Goal: Transaction & Acquisition: Purchase product/service

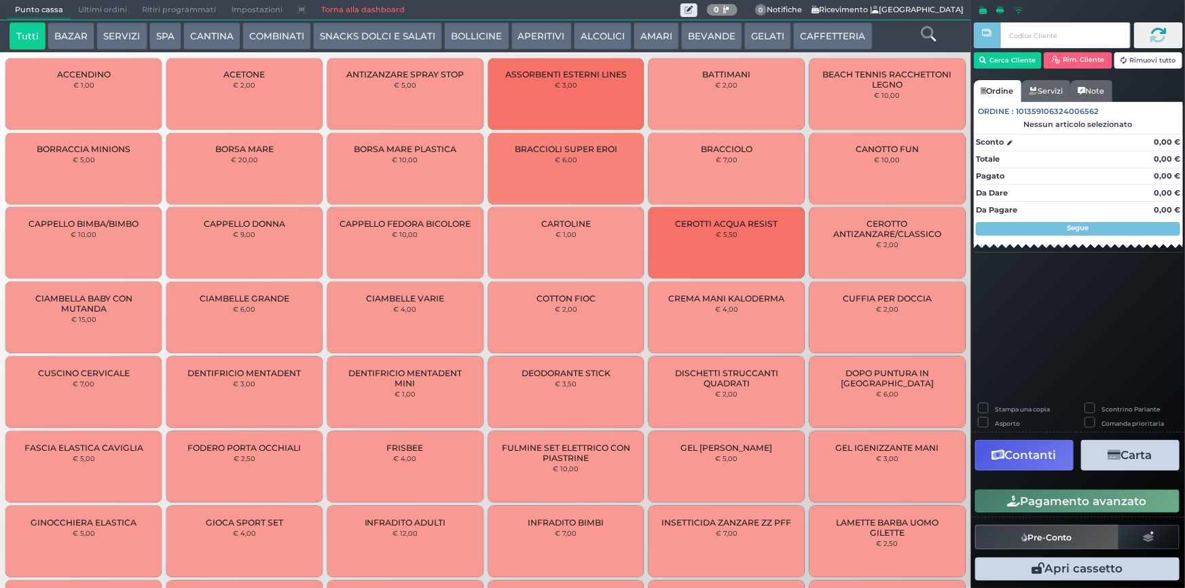
click at [107, 32] on button "SERVIZI" at bounding box center [121, 35] width 50 height 27
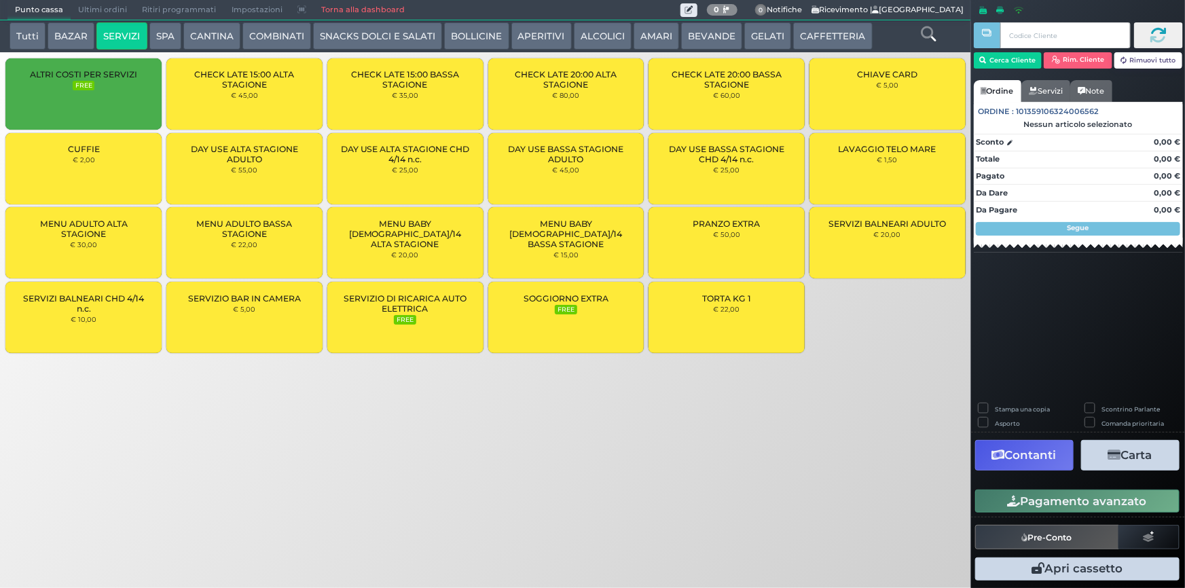
click at [565, 162] on span "DAY USE BASSA STAGIONE ADULTO" at bounding box center [565, 154] width 133 height 20
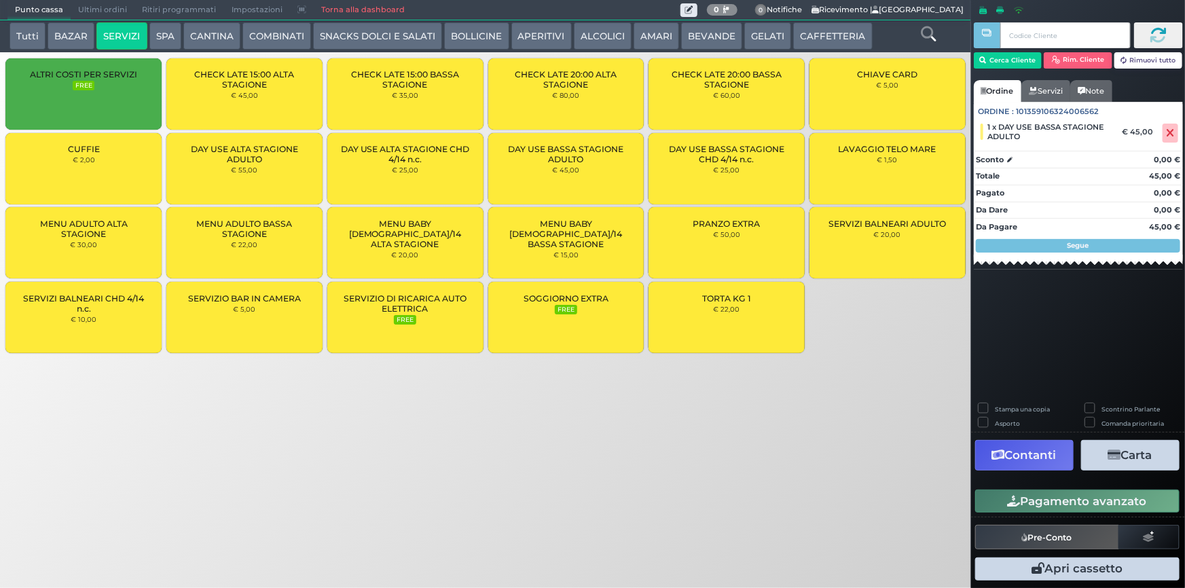
click at [580, 168] on div "DAY USE BASSA STAGIONE ADULTO € 45,00" at bounding box center [566, 168] width 156 height 71
click at [1059, 501] on button "Pagamento avanzato" at bounding box center [1077, 501] width 204 height 23
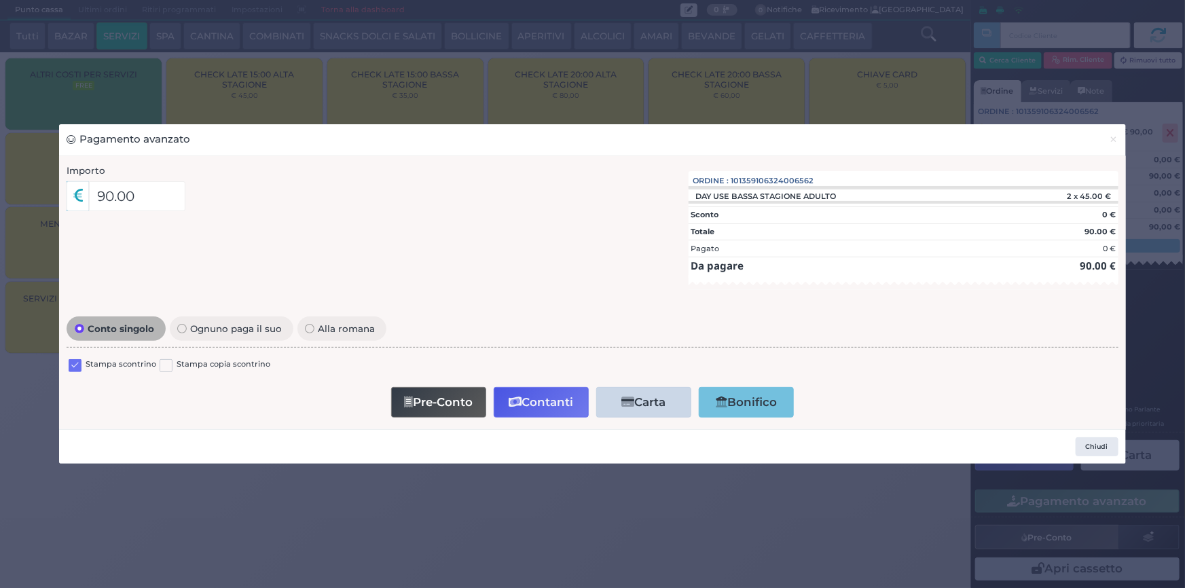
click at [71, 364] on label at bounding box center [75, 365] width 13 height 13
click at [0, 0] on input "checkbox" at bounding box center [0, 0] width 0 height 0
click at [531, 397] on button "Contanti" at bounding box center [541, 402] width 95 height 31
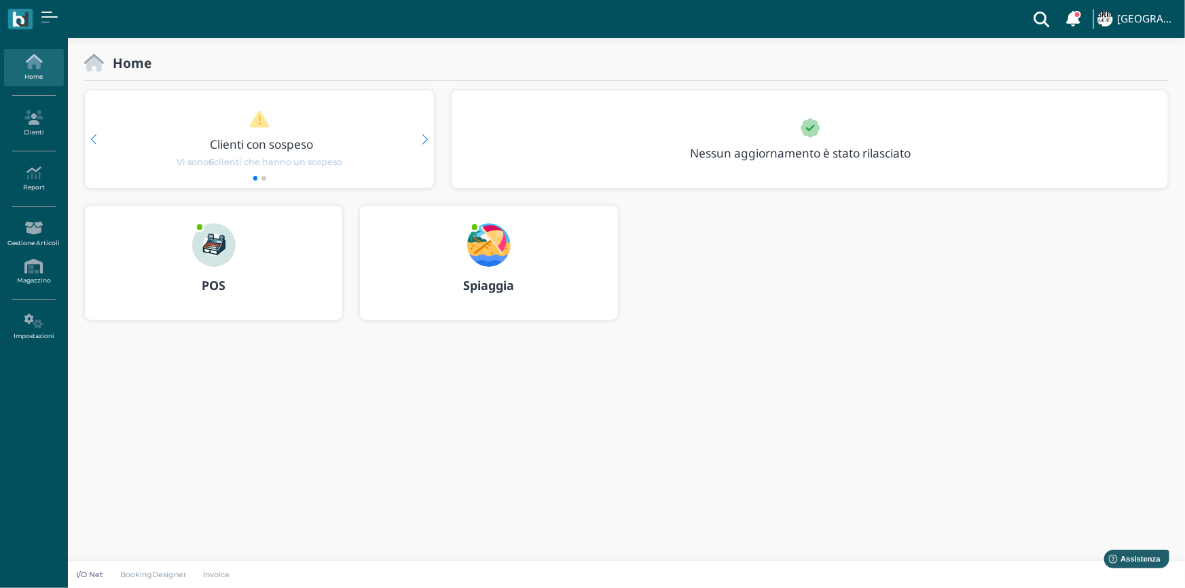
click at [485, 255] on img at bounding box center [488, 244] width 43 height 43
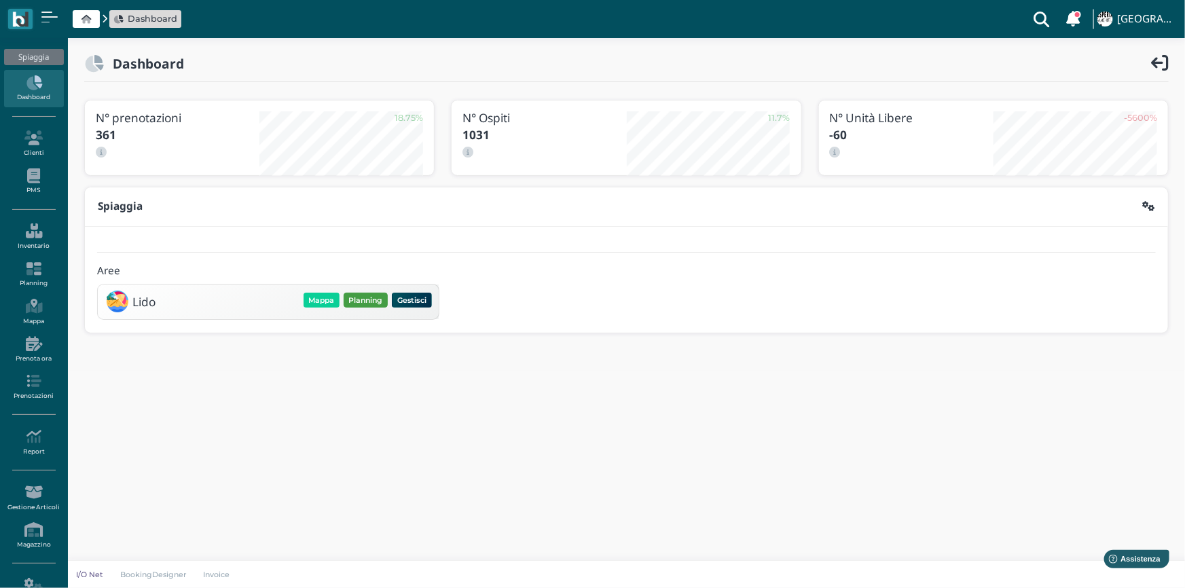
click at [363, 297] on button "Planning" at bounding box center [366, 300] width 44 height 15
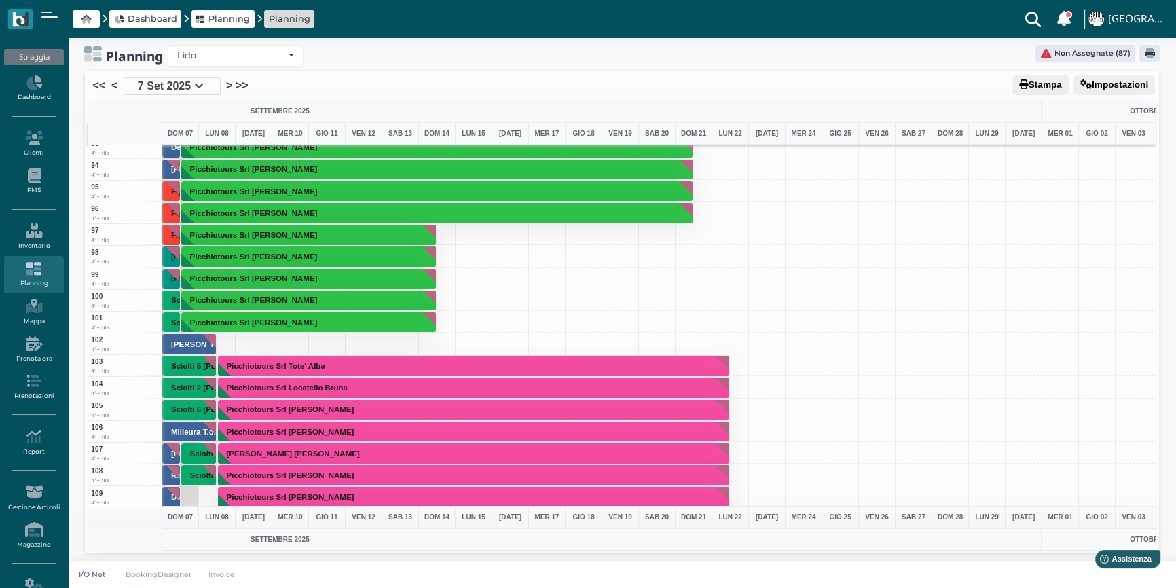
scroll to position [1913, 0]
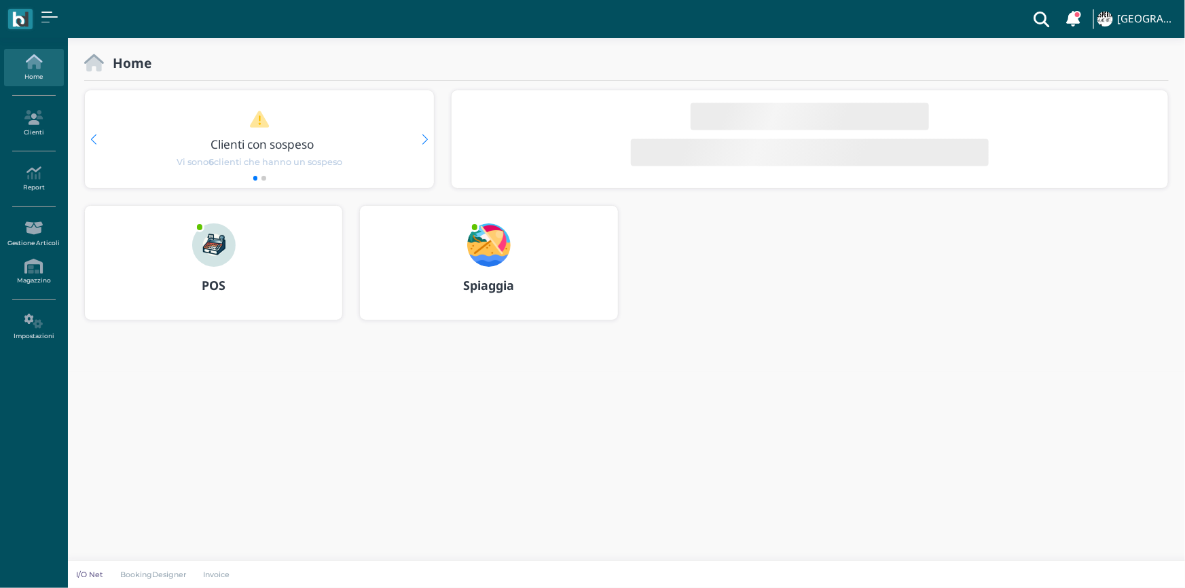
click at [489, 254] on img at bounding box center [488, 244] width 43 height 43
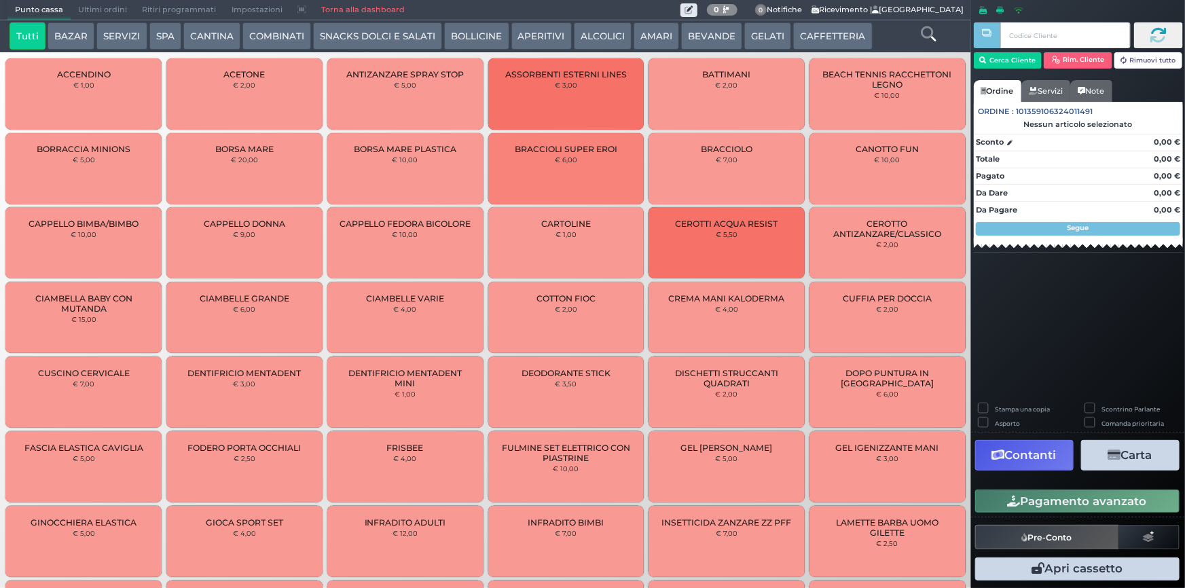
click at [98, 10] on span "Ultimi ordini" at bounding box center [103, 10] width 64 height 19
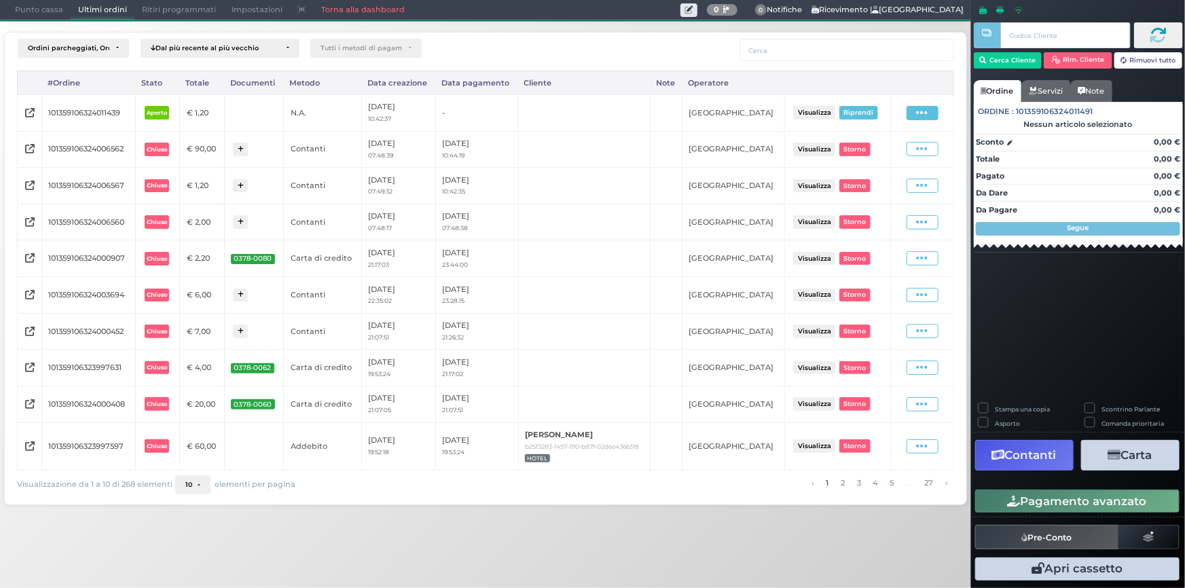
click at [915, 114] on span at bounding box center [922, 113] width 32 height 14
click at [762, 536] on div "Punto cassa [GEOGRAPHIC_DATA] Ultimi ordini Delivery Ritiri programmati Imposta…" at bounding box center [592, 294] width 1185 height 588
click at [923, 149] on icon at bounding box center [923, 149] width 12 height 13
click at [875, 189] on span "Ristampa Pre-Conto" at bounding box center [893, 188] width 56 height 23
